Goal: Information Seeking & Learning: Find specific fact

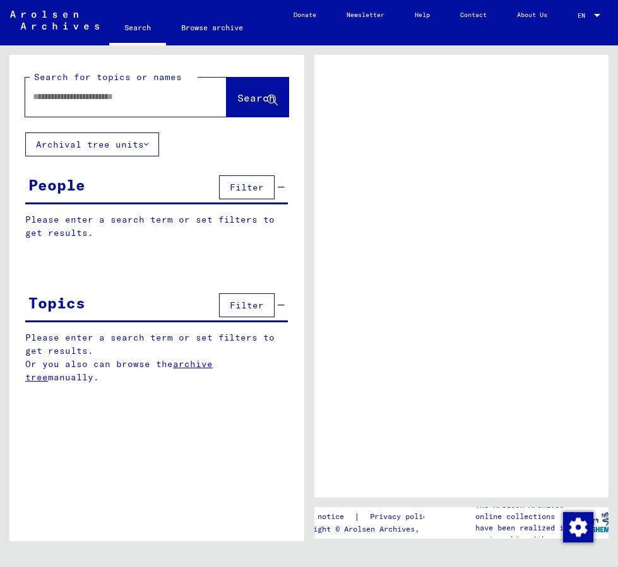
click at [124, 98] on input "text" at bounding box center [114, 96] width 163 height 13
type input "**********"
click at [242, 98] on span "Search" at bounding box center [256, 98] width 38 height 13
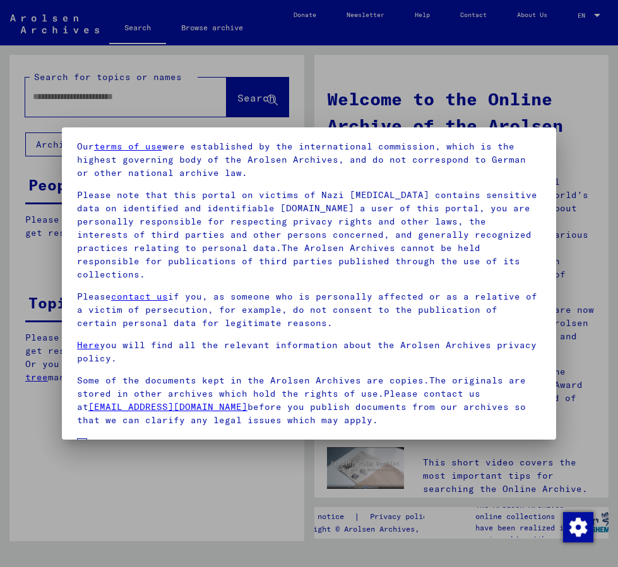
scroll to position [120, 0]
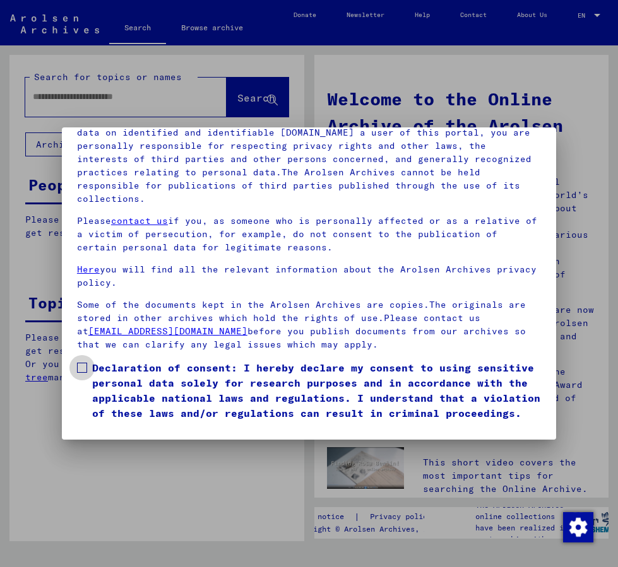
click at [83, 365] on span at bounding box center [82, 368] width 10 height 10
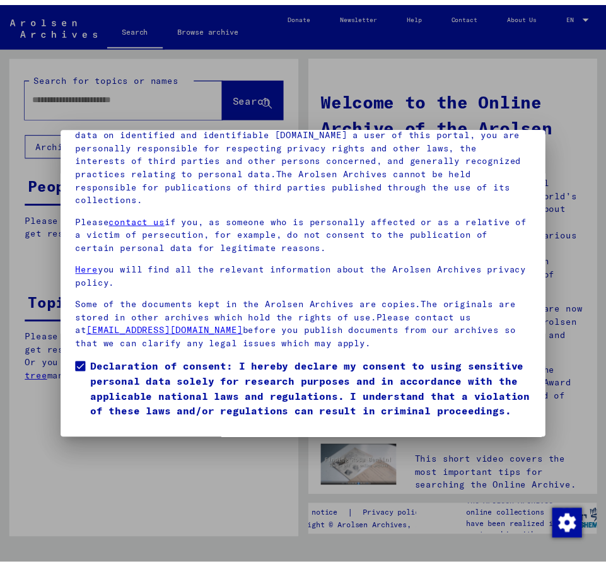
scroll to position [42, 0]
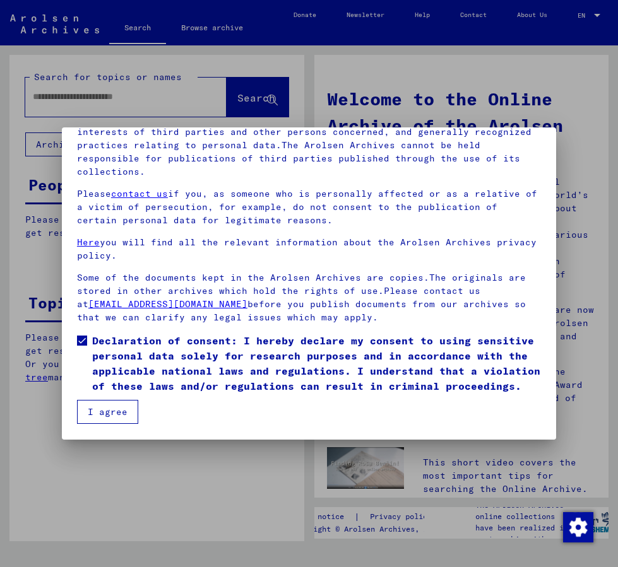
click at [118, 408] on button "I agree" at bounding box center [107, 412] width 61 height 24
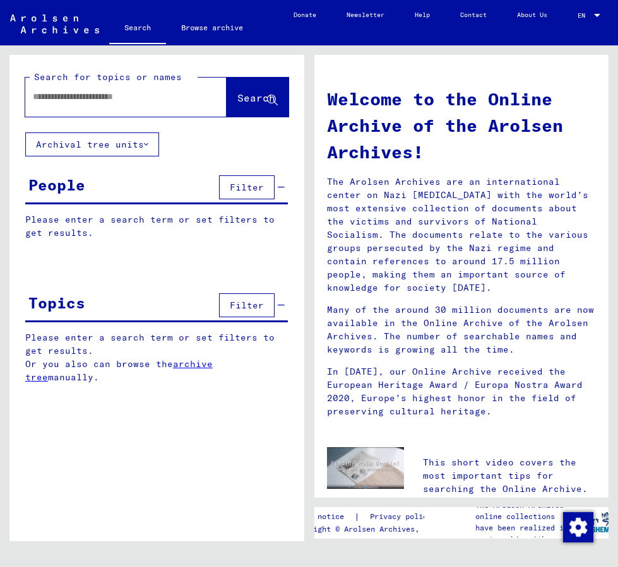
click at [110, 99] on input "text" at bounding box center [111, 96] width 156 height 13
click at [237, 100] on span "Search" at bounding box center [256, 98] width 38 height 13
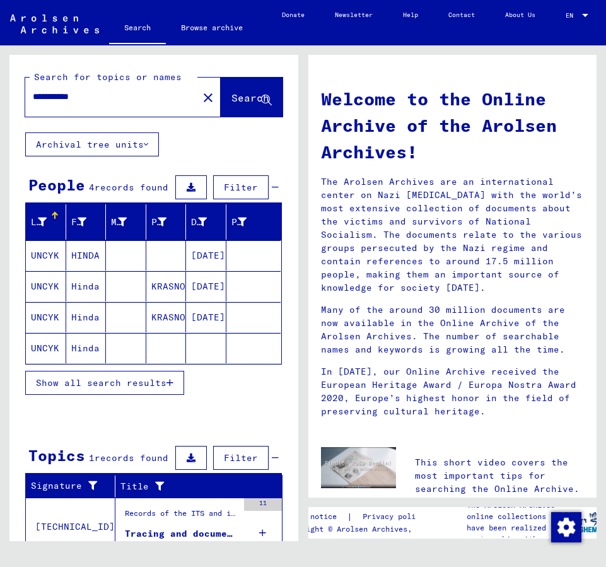
click at [74, 257] on mat-cell "HINDA" at bounding box center [86, 255] width 40 height 30
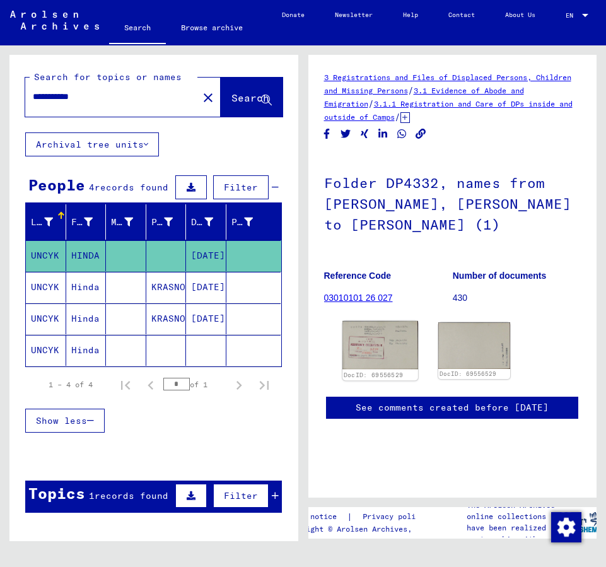
click at [380, 348] on img at bounding box center [380, 345] width 75 height 49
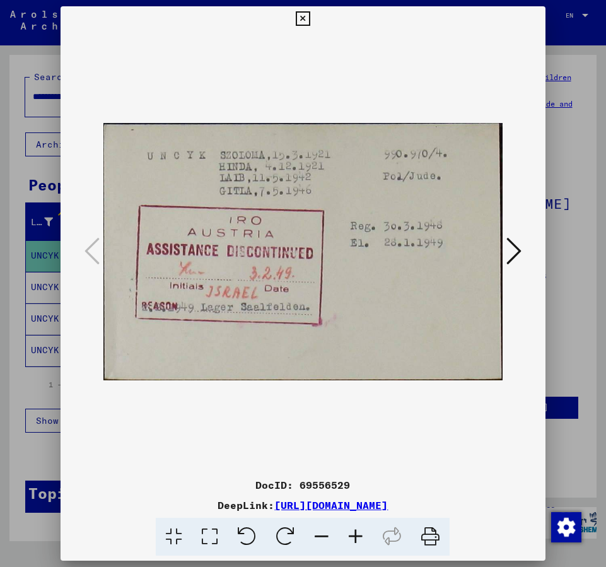
click at [505, 253] on button at bounding box center [514, 252] width 23 height 36
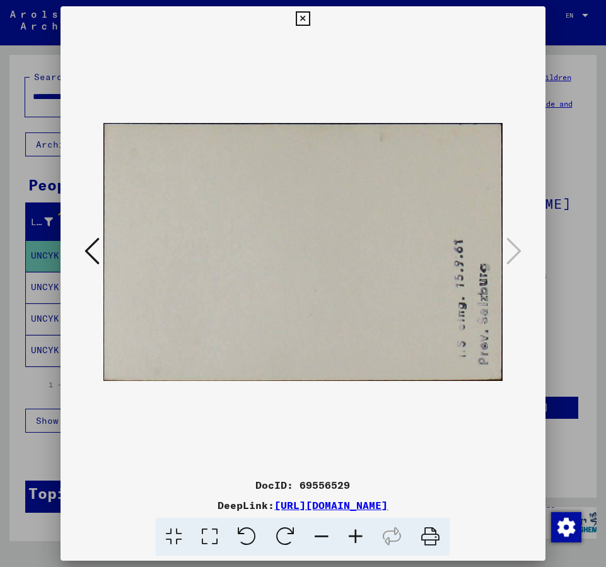
click at [86, 248] on icon at bounding box center [92, 251] width 15 height 30
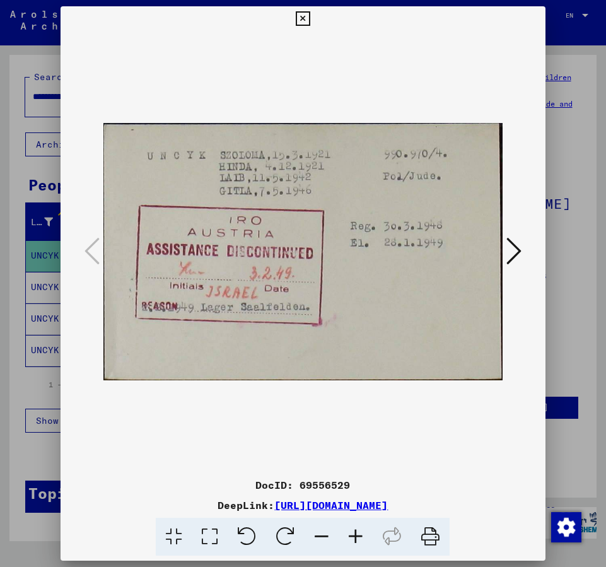
drag, startPoint x: 252, startPoint y: 477, endPoint x: 531, endPoint y: 507, distance: 279.9
click at [531, 507] on div "DocID: 69556529 DeepLink: [URL][DOMAIN_NAME]" at bounding box center [303, 517] width 485 height 79
copy div "DocID: 69556529 DeepLink: [URL][DOMAIN_NAME]"
click at [516, 256] on icon at bounding box center [514, 251] width 15 height 30
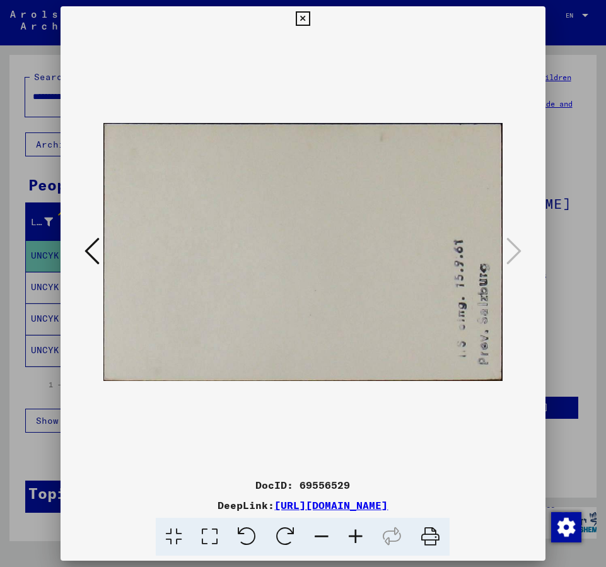
click at [304, 18] on icon at bounding box center [303, 18] width 15 height 15
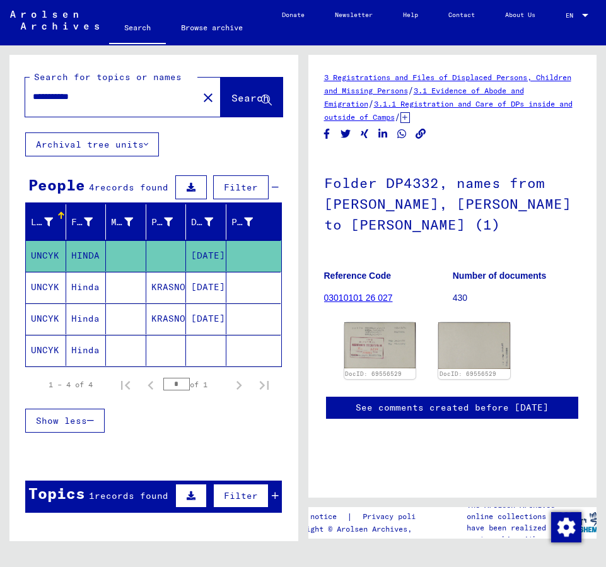
click at [42, 287] on mat-cell "UNCYK" at bounding box center [46, 287] width 40 height 31
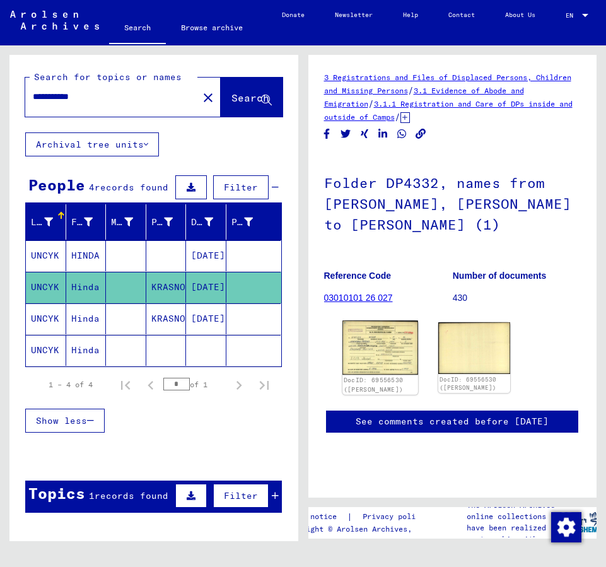
click at [400, 341] on img at bounding box center [380, 348] width 75 height 54
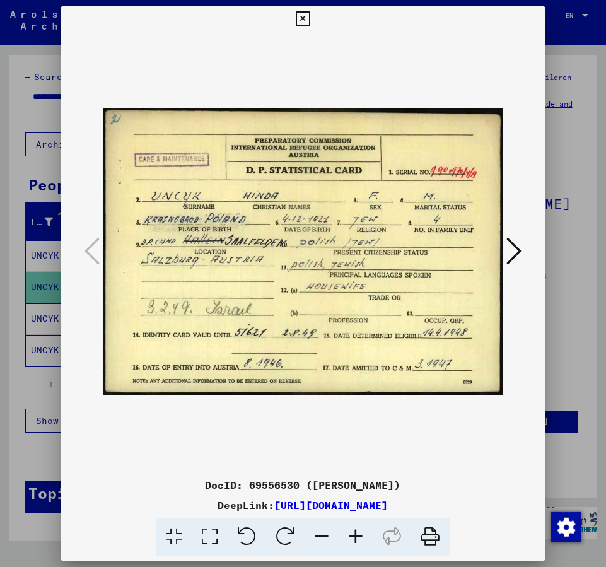
click at [519, 248] on icon at bounding box center [514, 251] width 15 height 30
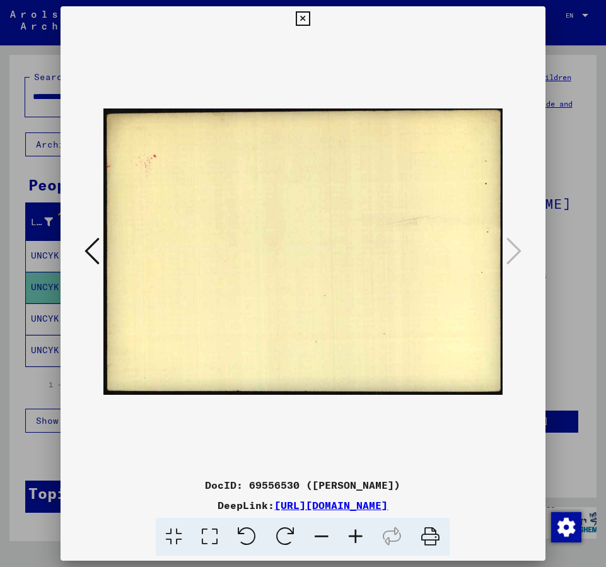
click at [304, 16] on icon at bounding box center [303, 18] width 15 height 15
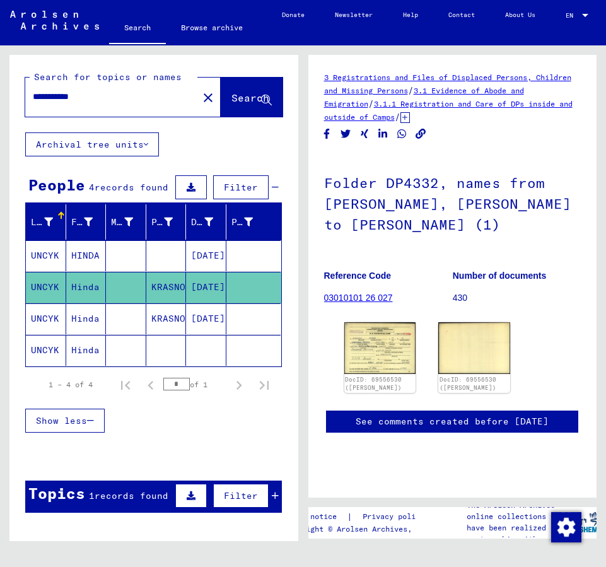
click at [76, 321] on mat-cell "Hinda" at bounding box center [86, 319] width 40 height 31
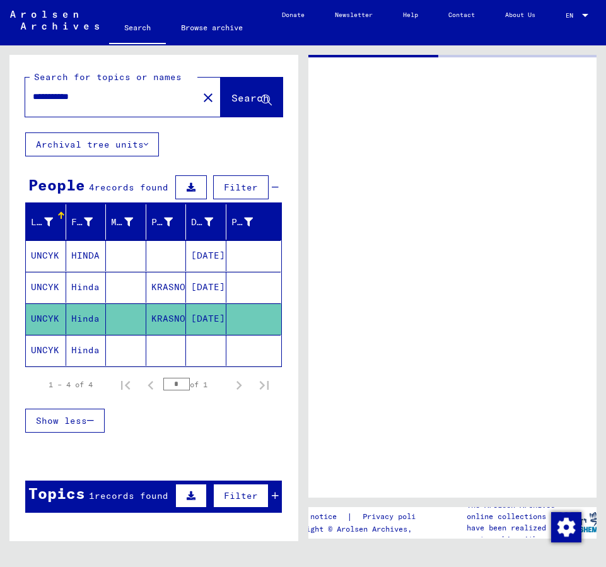
click at [76, 321] on mat-cell "Hinda" at bounding box center [86, 319] width 40 height 31
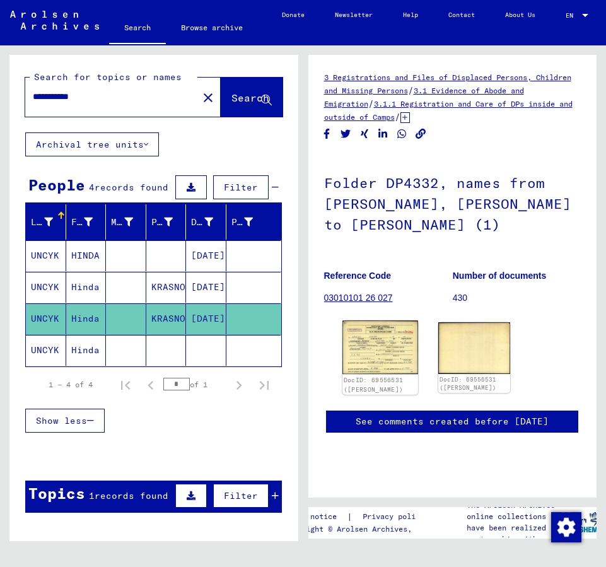
click at [386, 344] on img at bounding box center [380, 348] width 75 height 54
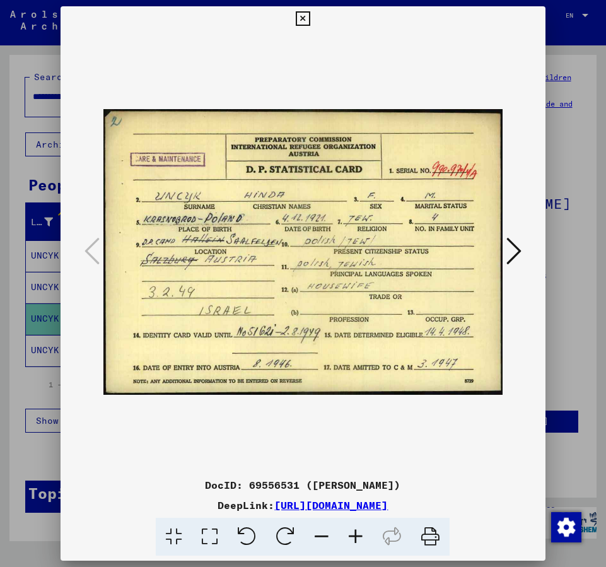
click at [507, 248] on icon at bounding box center [514, 251] width 15 height 30
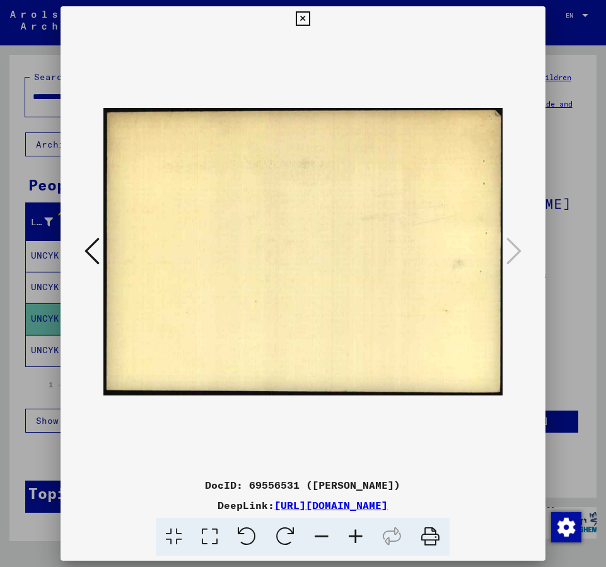
click at [302, 13] on icon at bounding box center [303, 18] width 15 height 15
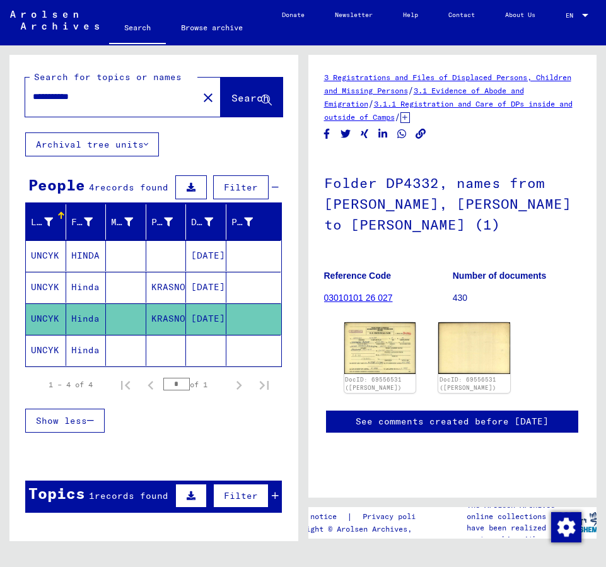
click at [52, 350] on mat-cell "UNCYK" at bounding box center [46, 350] width 40 height 31
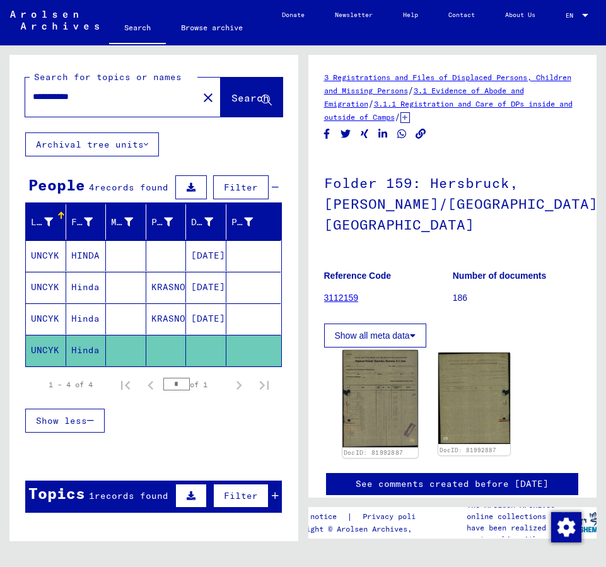
click at [384, 401] on img at bounding box center [380, 398] width 75 height 97
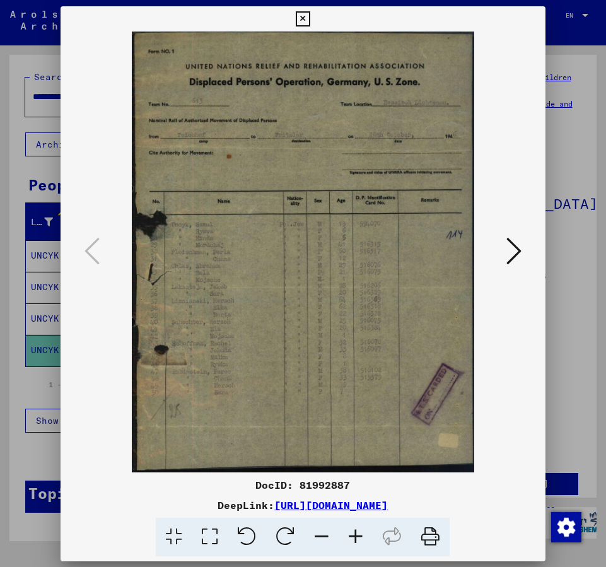
click at [384, 401] on img at bounding box center [302, 252] width 399 height 441
click at [517, 251] on icon at bounding box center [514, 251] width 15 height 30
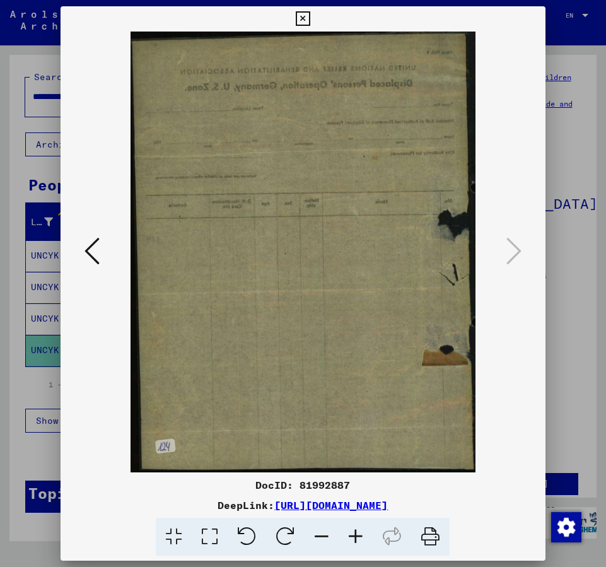
click at [302, 16] on icon at bounding box center [303, 18] width 15 height 15
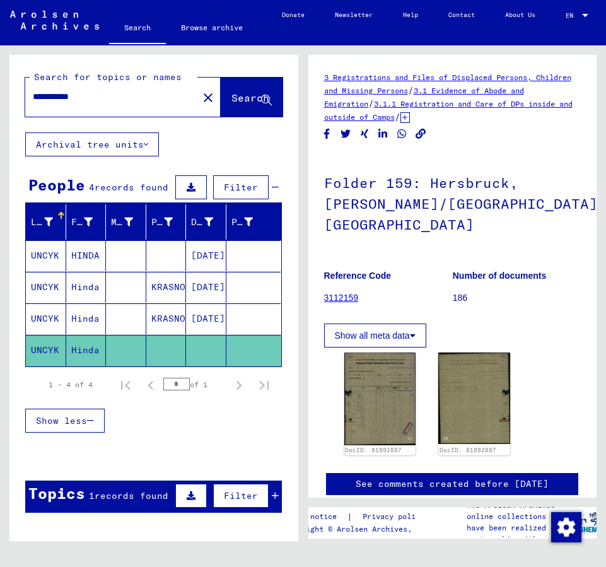
click at [84, 290] on mat-cell "Hinda" at bounding box center [86, 287] width 40 height 31
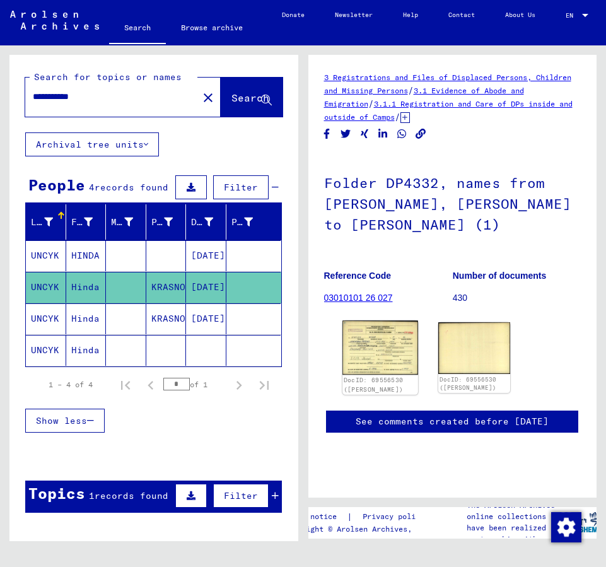
click at [369, 346] on img at bounding box center [380, 348] width 75 height 54
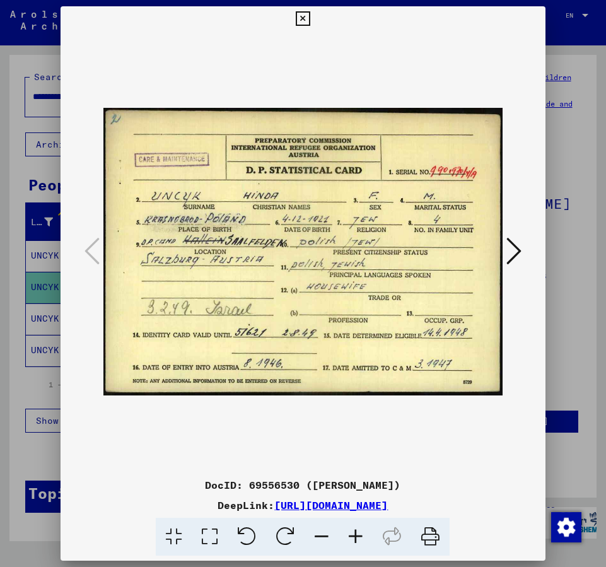
drag, startPoint x: 212, startPoint y: 483, endPoint x: 525, endPoint y: 501, distance: 313.6
click at [539, 501] on div "DocID: 69556530 ([PERSON_NAME]) DeepLink: [URL][DOMAIN_NAME]" at bounding box center [303, 517] width 485 height 79
copy div "DocID: 69556530 ([PERSON_NAME]) DeepLink: [URL][DOMAIN_NAME]"
click at [300, 16] on icon at bounding box center [303, 18] width 15 height 15
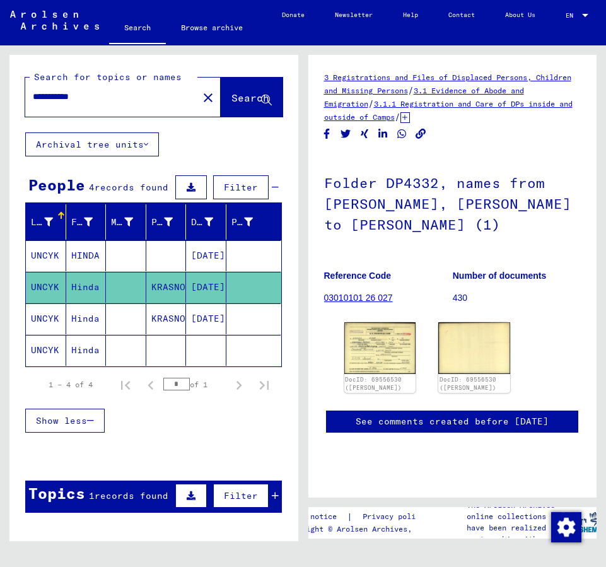
click at [95, 95] on input "**********" at bounding box center [112, 96] width 158 height 13
type input "*"
click at [232, 100] on span "Search" at bounding box center [251, 98] width 38 height 13
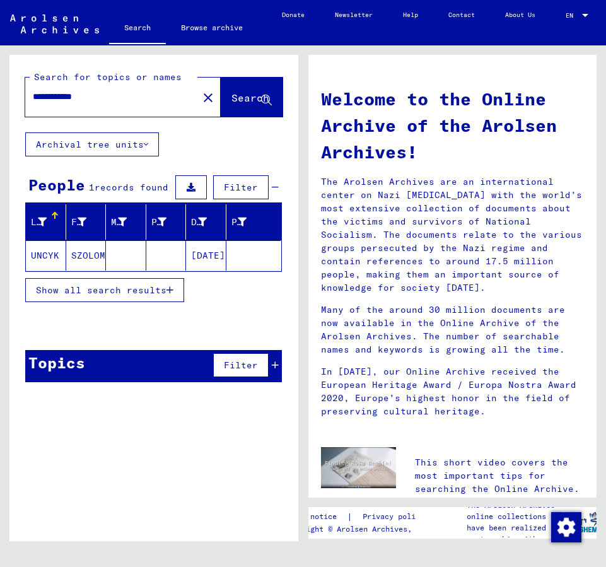
click at [76, 256] on mat-cell "SZOLOMA" at bounding box center [86, 255] width 40 height 30
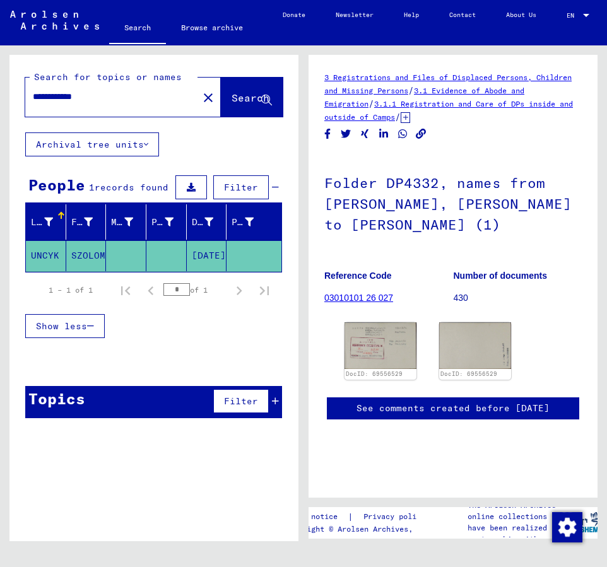
click at [83, 252] on mat-cell "SZOLOMA" at bounding box center [86, 255] width 40 height 31
click at [93, 257] on mat-cell "SZOLOMA" at bounding box center [86, 255] width 40 height 31
click at [373, 358] on img at bounding box center [381, 345] width 76 height 49
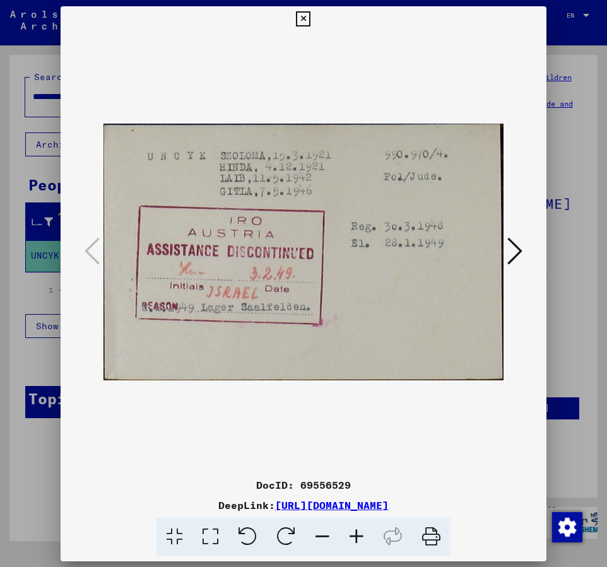
click at [373, 358] on img at bounding box center [303, 252] width 400 height 441
click at [306, 18] on icon at bounding box center [303, 18] width 15 height 15
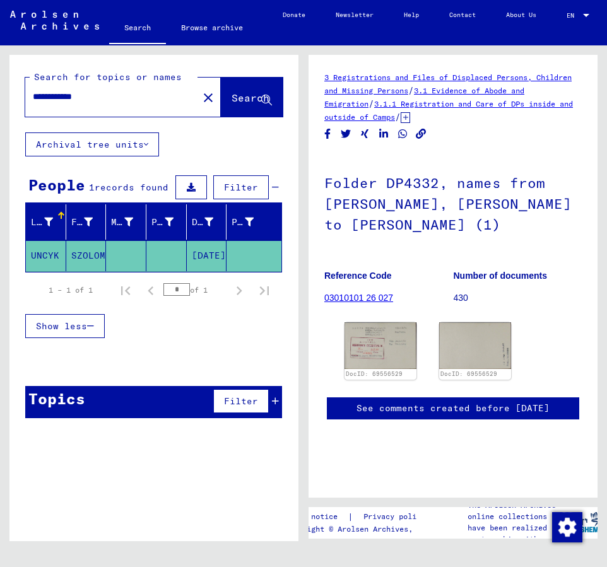
click at [117, 100] on input "**********" at bounding box center [112, 96] width 158 height 13
type input "*"
click at [239, 100] on span "Search" at bounding box center [251, 98] width 38 height 13
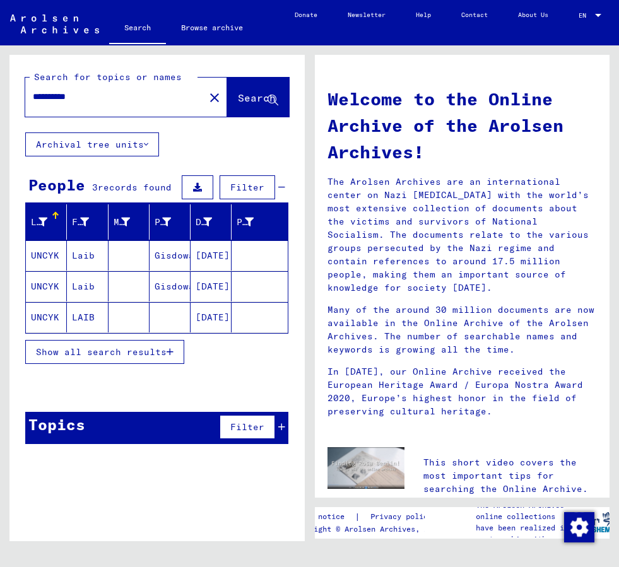
click at [71, 323] on mat-cell "LAIB" at bounding box center [87, 317] width 41 height 30
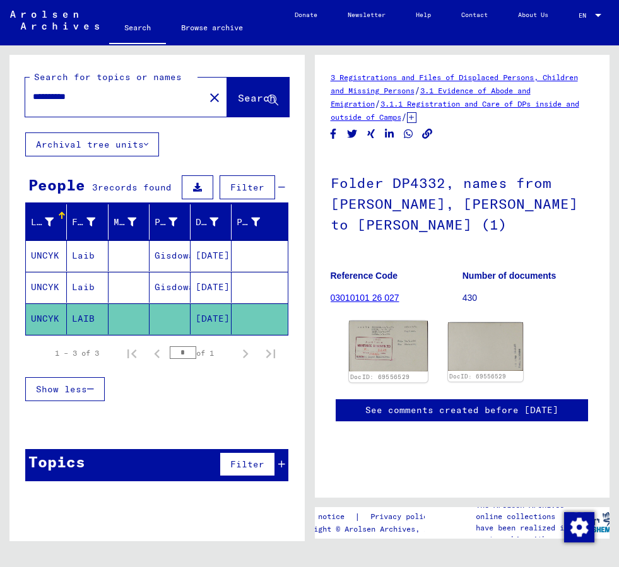
click at [377, 335] on img at bounding box center [388, 346] width 79 height 50
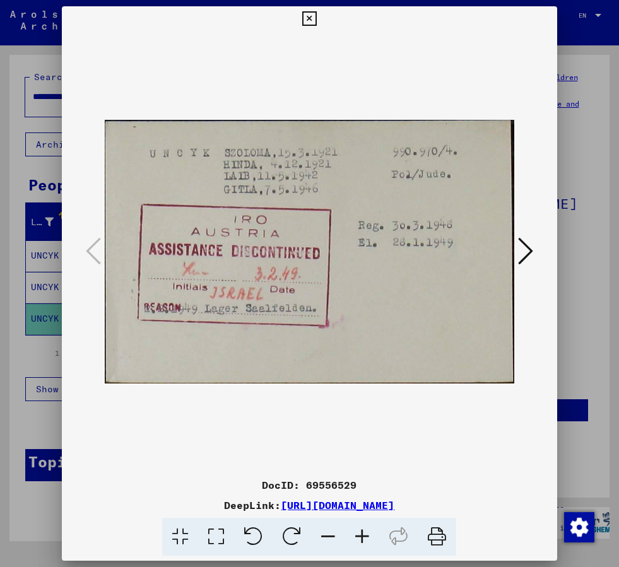
click at [311, 20] on icon at bounding box center [309, 18] width 15 height 15
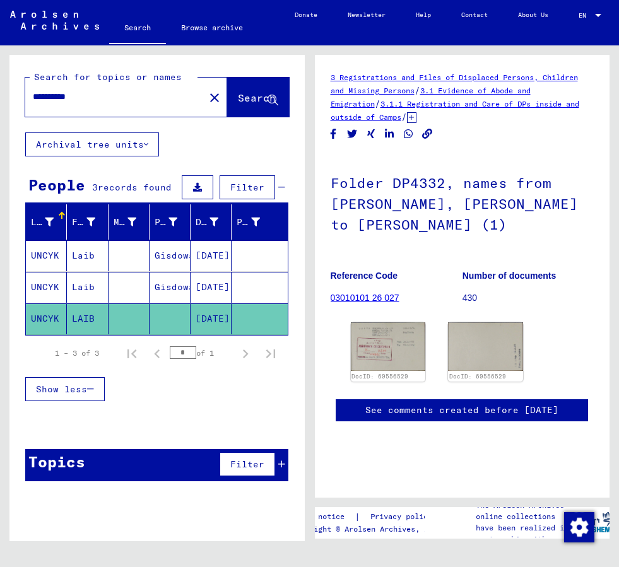
click at [79, 254] on mat-cell "Laib" at bounding box center [87, 255] width 41 height 31
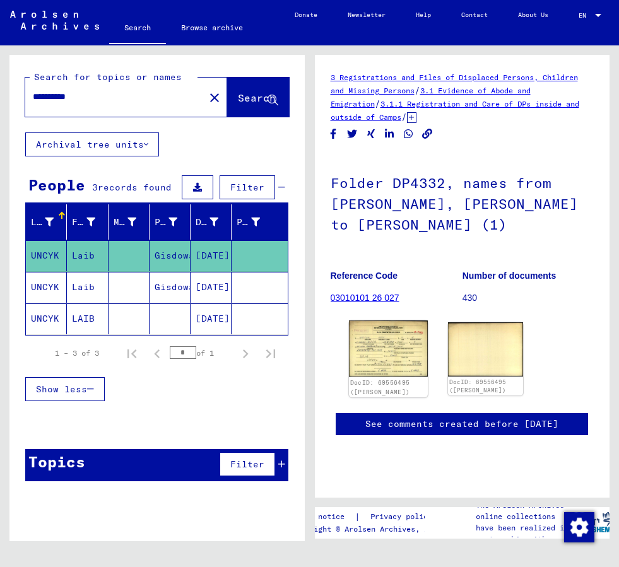
click at [392, 344] on img at bounding box center [388, 349] width 79 height 56
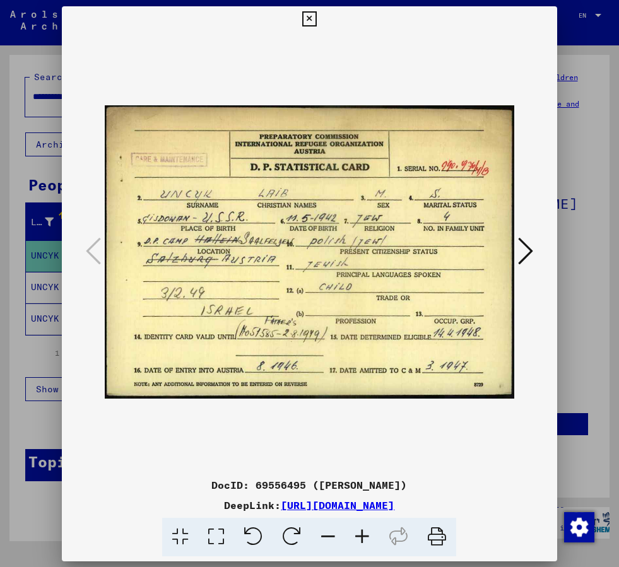
click at [392, 344] on img at bounding box center [310, 252] width 410 height 441
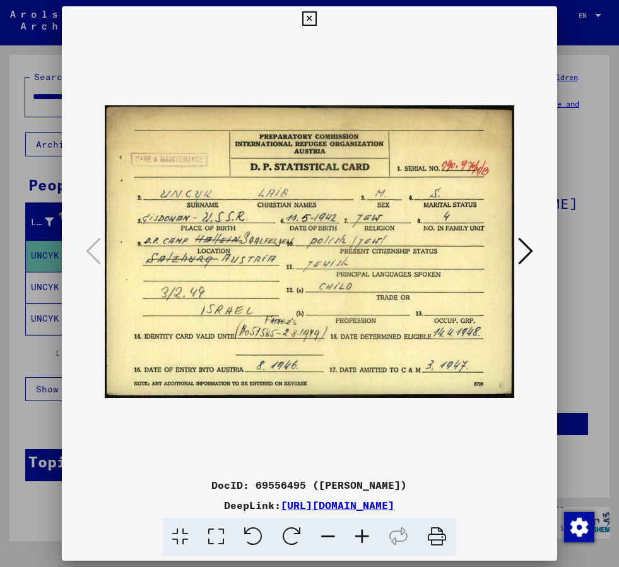
drag, startPoint x: 222, startPoint y: 483, endPoint x: 537, endPoint y: 511, distance: 316.1
click at [537, 511] on div "DocID: 69556495 ([PERSON_NAME]) DeepLink: [URL][DOMAIN_NAME]" at bounding box center [309, 517] width 495 height 79
copy div "DocID: 69556495 ([PERSON_NAME]) DeepLink: [URL][DOMAIN_NAME]"
click at [308, 17] on icon at bounding box center [309, 18] width 15 height 15
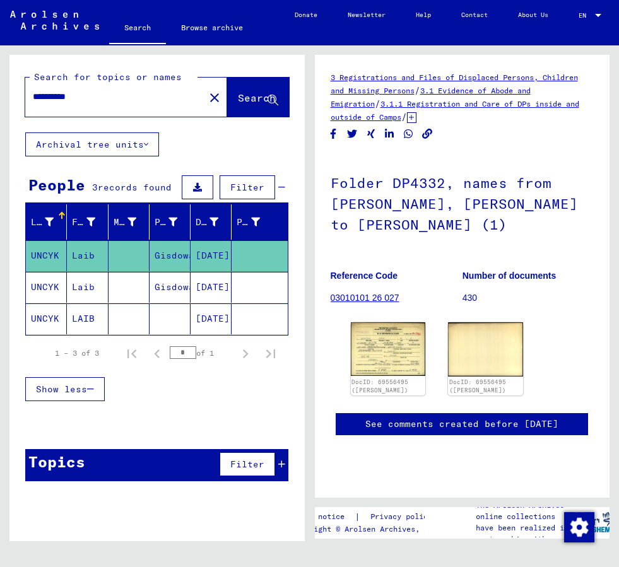
click at [87, 296] on mat-cell "Laib" at bounding box center [87, 287] width 41 height 31
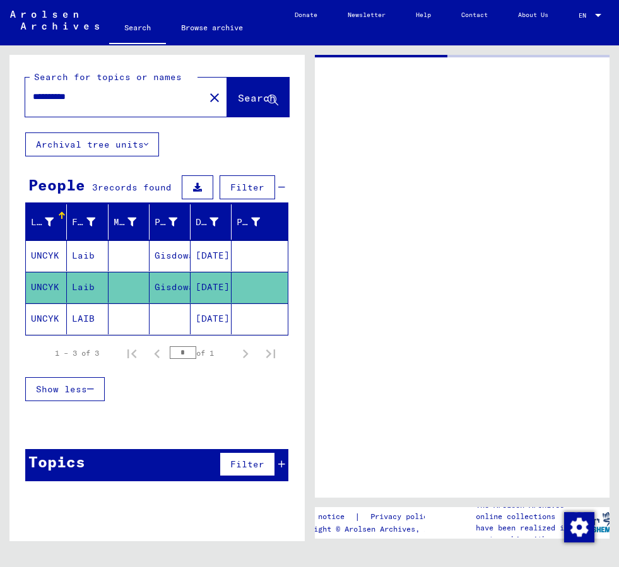
click at [87, 296] on mat-cell "Laib" at bounding box center [87, 287] width 41 height 31
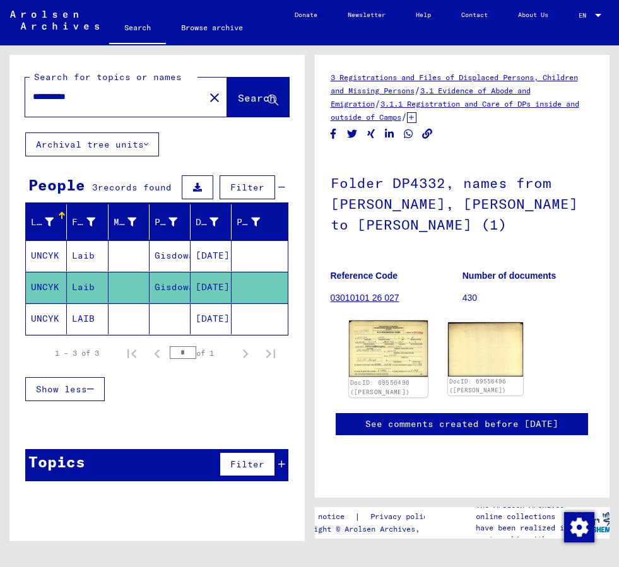
click at [387, 348] on img at bounding box center [388, 349] width 79 height 57
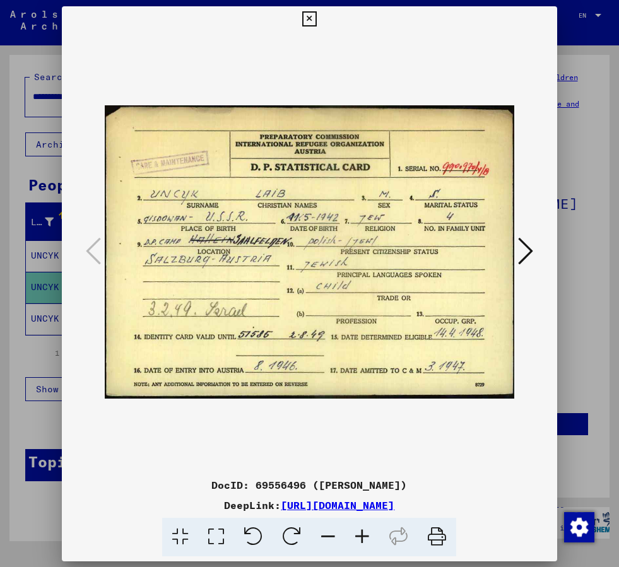
click at [387, 348] on img at bounding box center [310, 252] width 410 height 441
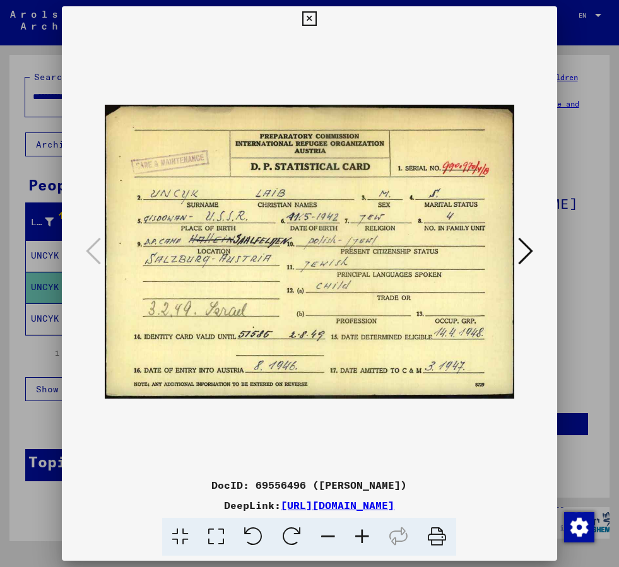
click at [307, 16] on icon at bounding box center [309, 18] width 15 height 15
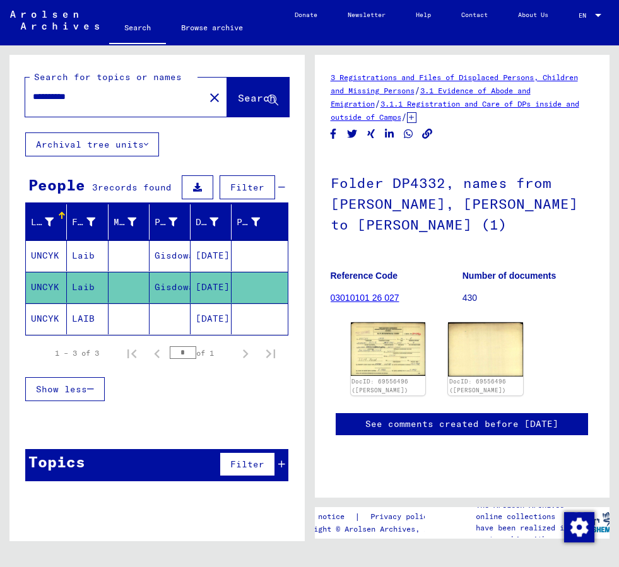
click at [68, 252] on mat-cell "Laib" at bounding box center [87, 255] width 41 height 31
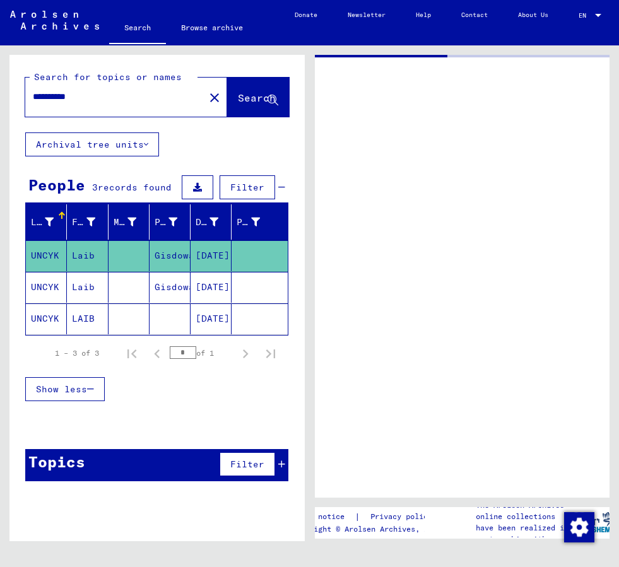
click at [68, 252] on mat-cell "Laib" at bounding box center [87, 255] width 41 height 31
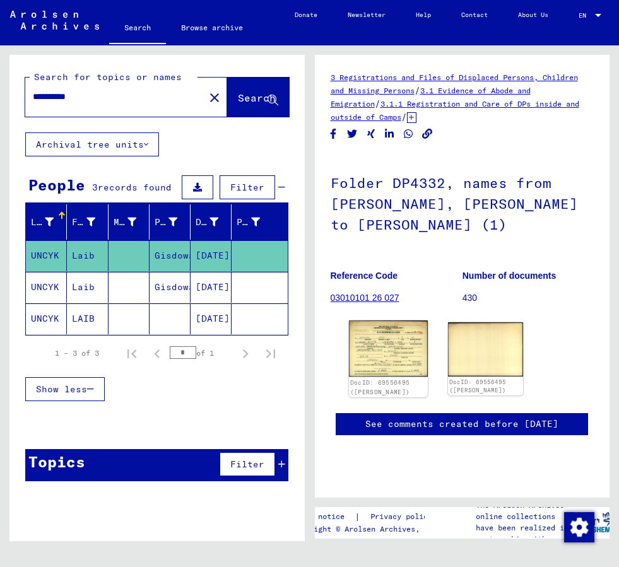
click at [390, 355] on img at bounding box center [388, 349] width 79 height 56
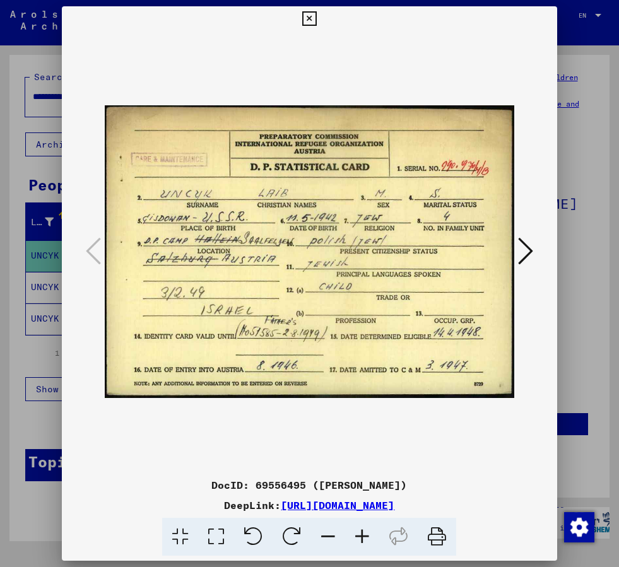
click at [307, 16] on icon at bounding box center [309, 18] width 15 height 15
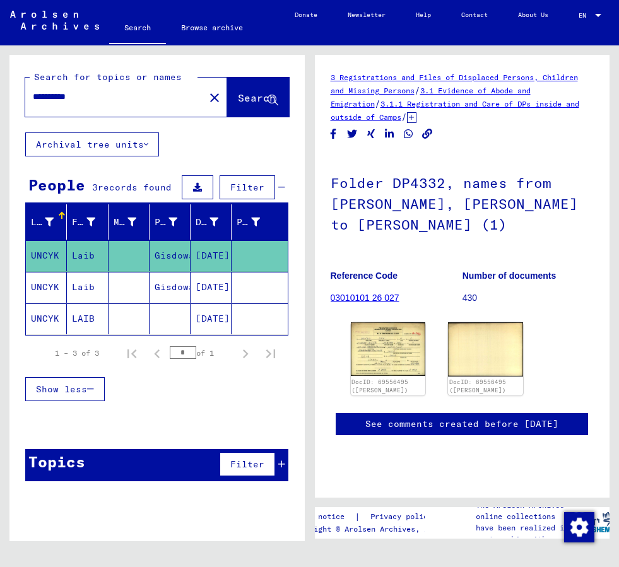
drag, startPoint x: 61, startPoint y: 96, endPoint x: 20, endPoint y: 94, distance: 41.7
click at [20, 95] on div "**********" at bounding box center [156, 94] width 295 height 78
type input "**********"
click at [266, 90] on button "Search" at bounding box center [258, 97] width 62 height 39
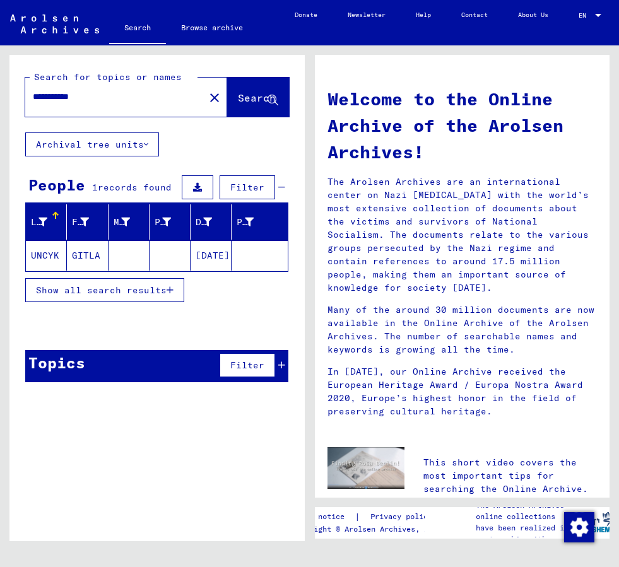
click at [90, 255] on mat-cell "GITLA" at bounding box center [87, 255] width 41 height 30
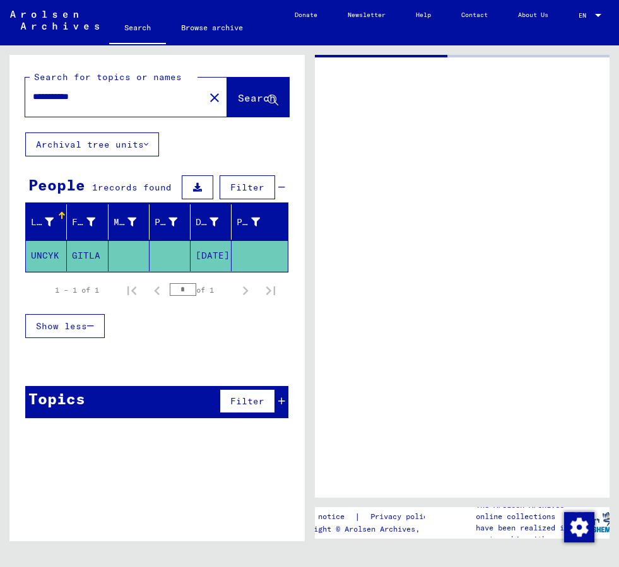
click at [90, 255] on mat-cell "GITLA" at bounding box center [87, 255] width 41 height 31
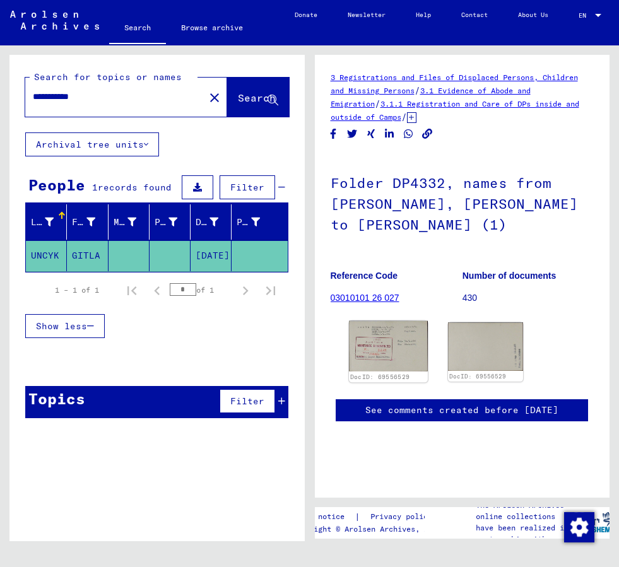
click at [393, 336] on img at bounding box center [388, 346] width 79 height 50
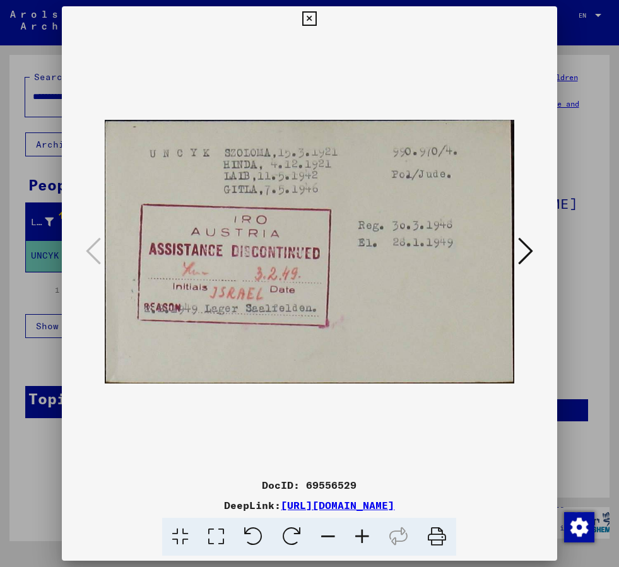
click at [468, 40] on img at bounding box center [310, 252] width 410 height 441
click at [308, 18] on icon at bounding box center [309, 18] width 15 height 15
